Goal: Information Seeking & Learning: Understand process/instructions

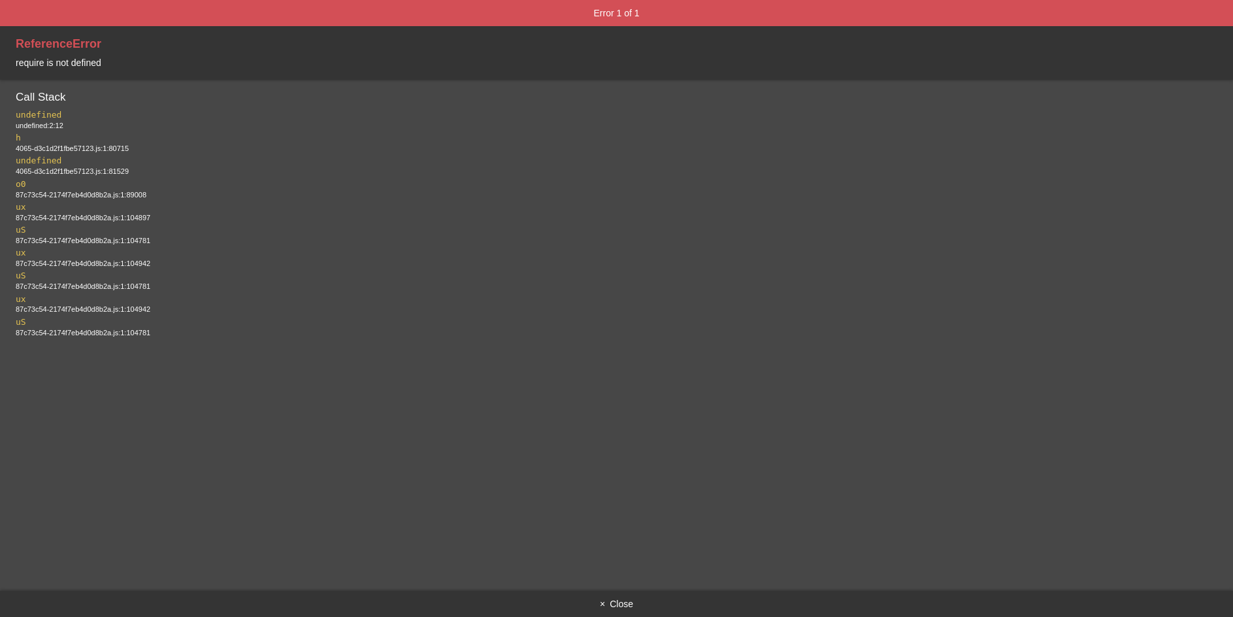
click at [636, 600] on button "× Close" at bounding box center [616, 604] width 1233 height 26
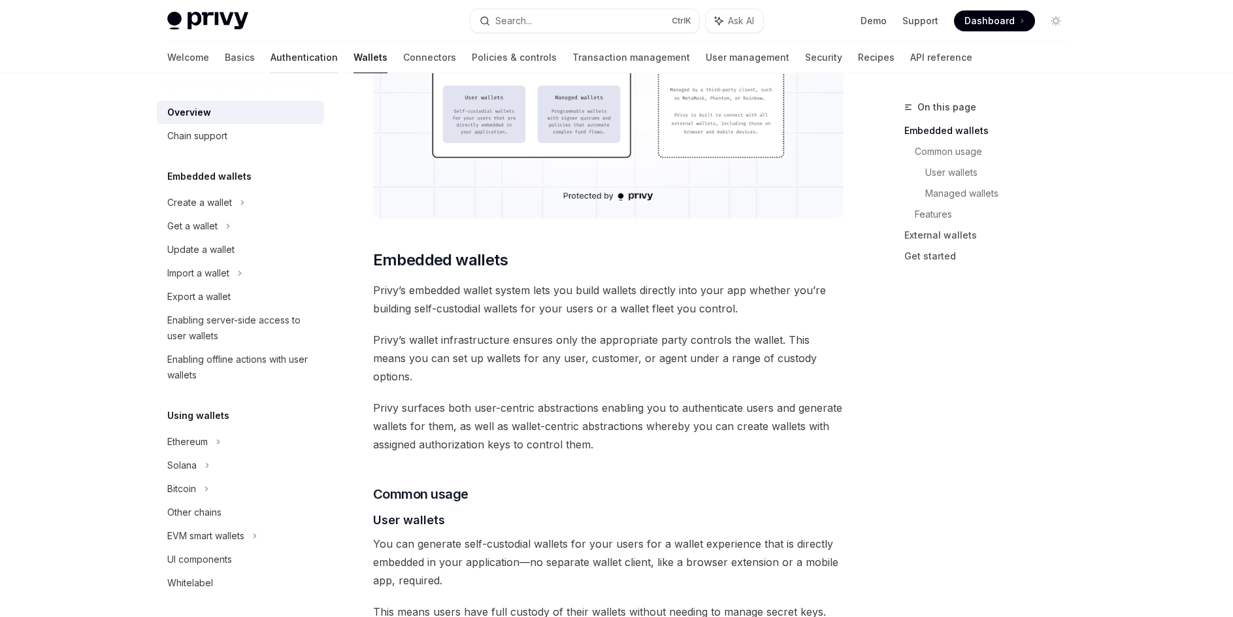
click at [271, 55] on link "Authentication" at bounding box center [304, 57] width 67 height 31
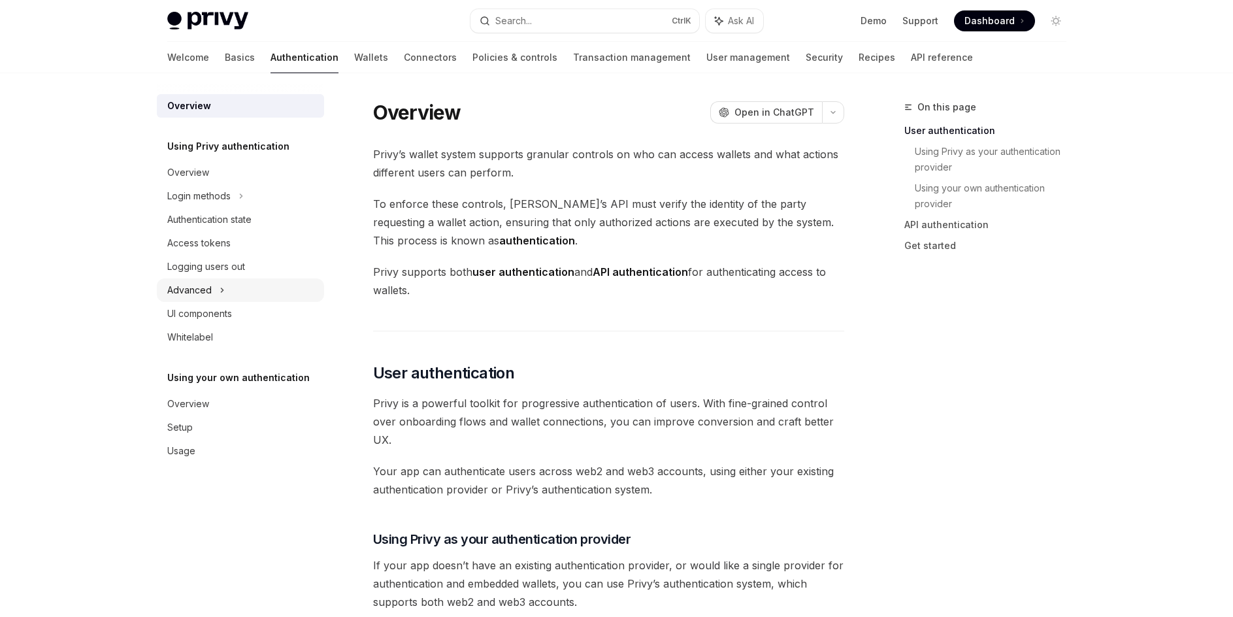
click at [223, 293] on div "Advanced" at bounding box center [240, 290] width 167 height 24
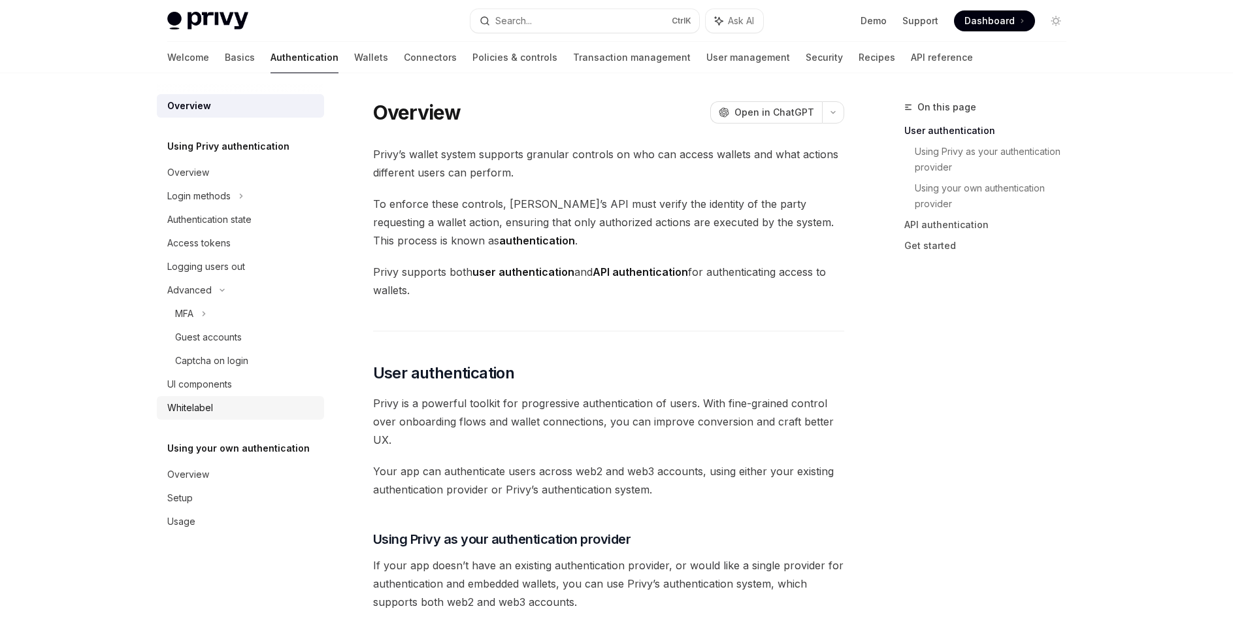
click at [211, 412] on div "Whitelabel" at bounding box center [190, 408] width 46 height 16
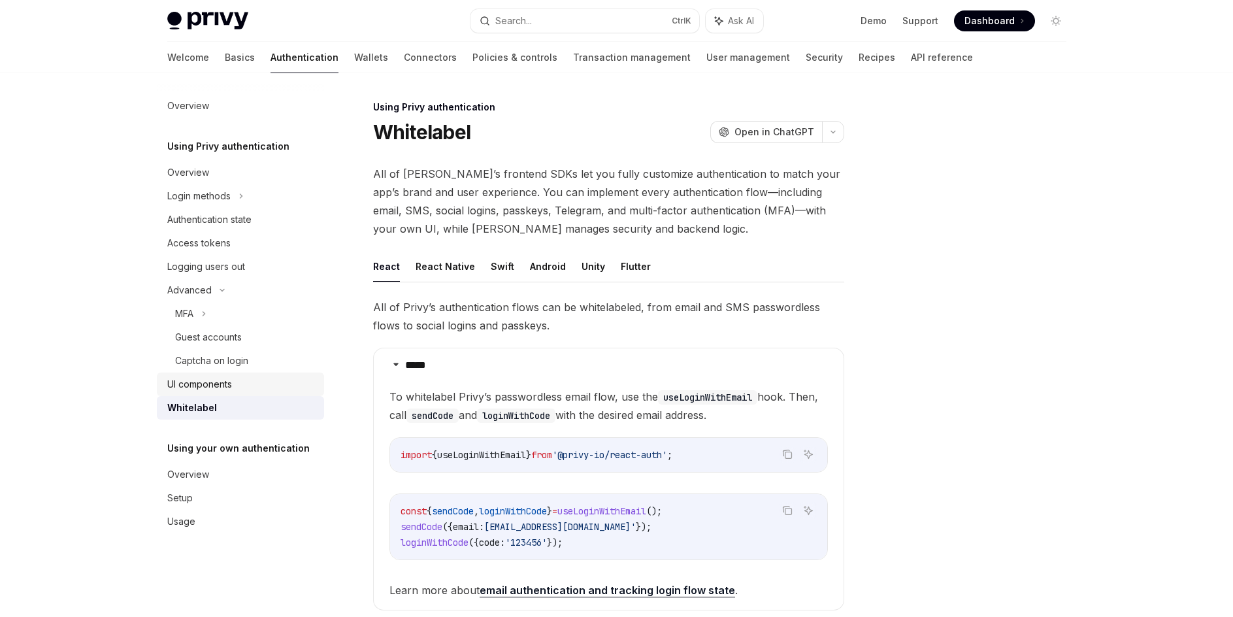
click at [201, 391] on div "UI components" at bounding box center [199, 385] width 65 height 16
type textarea "*"
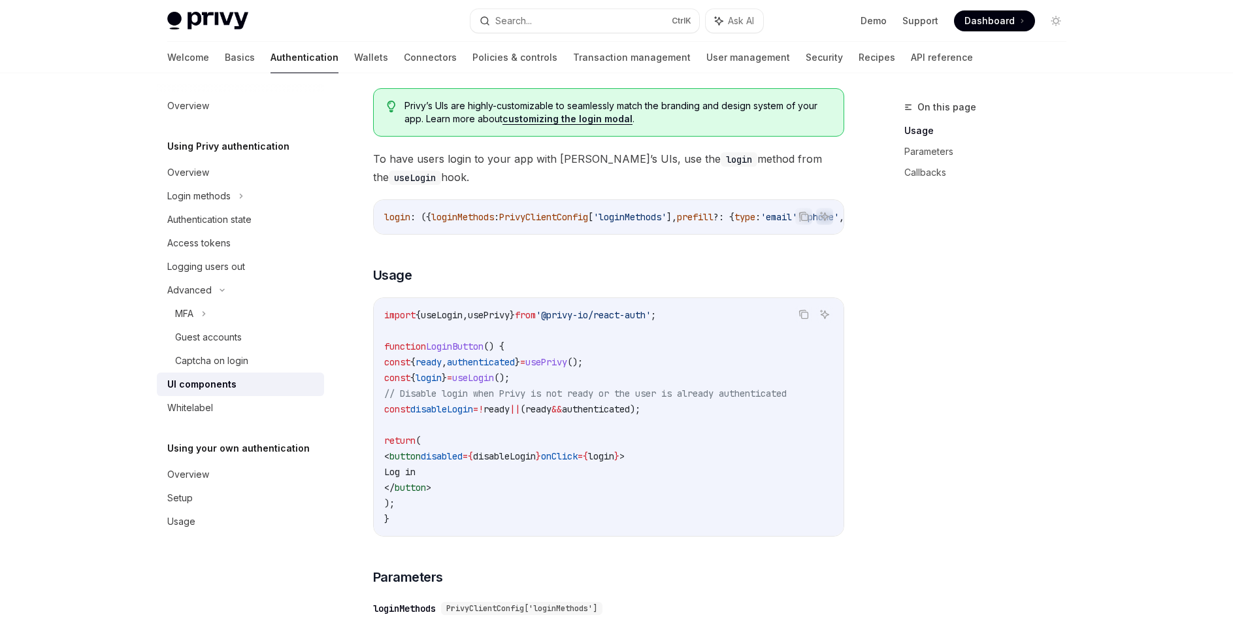
scroll to position [719, 0]
